Goal: Navigation & Orientation: Find specific page/section

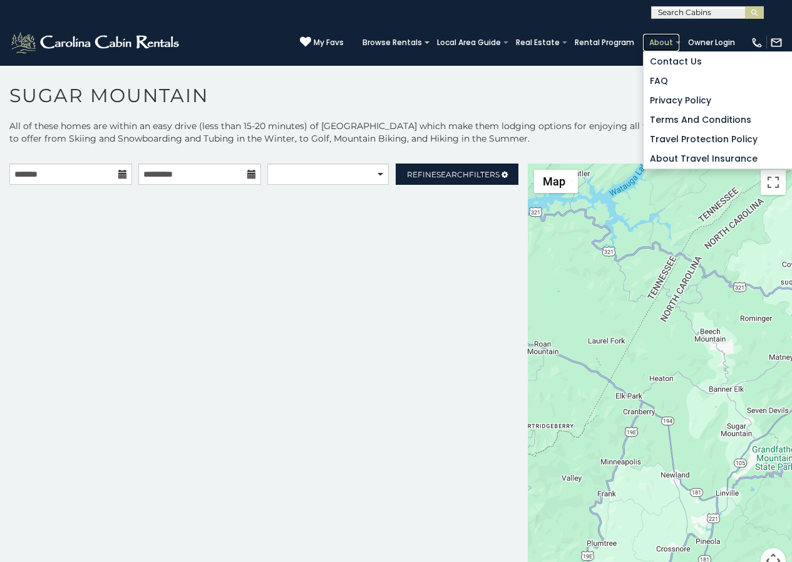
click at [666, 43] on link "About" at bounding box center [661, 43] width 36 height 18
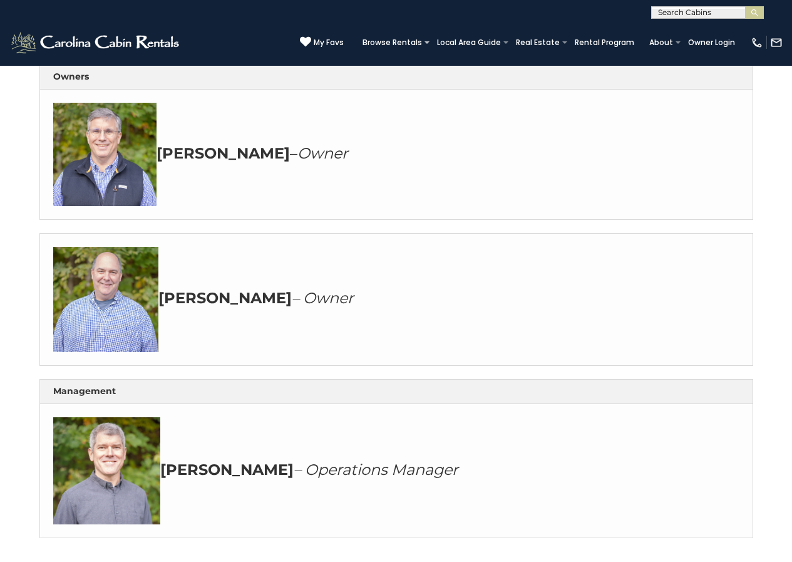
scroll to position [760, 0]
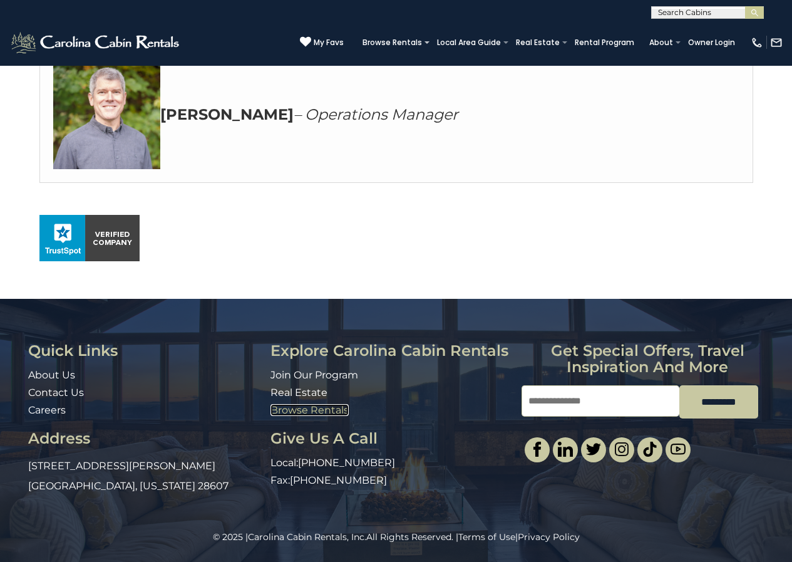
click at [276, 407] on link "Browse Rentals" at bounding box center [310, 410] width 78 height 12
